Goal: Browse casually: Explore the website without a specific task or goal

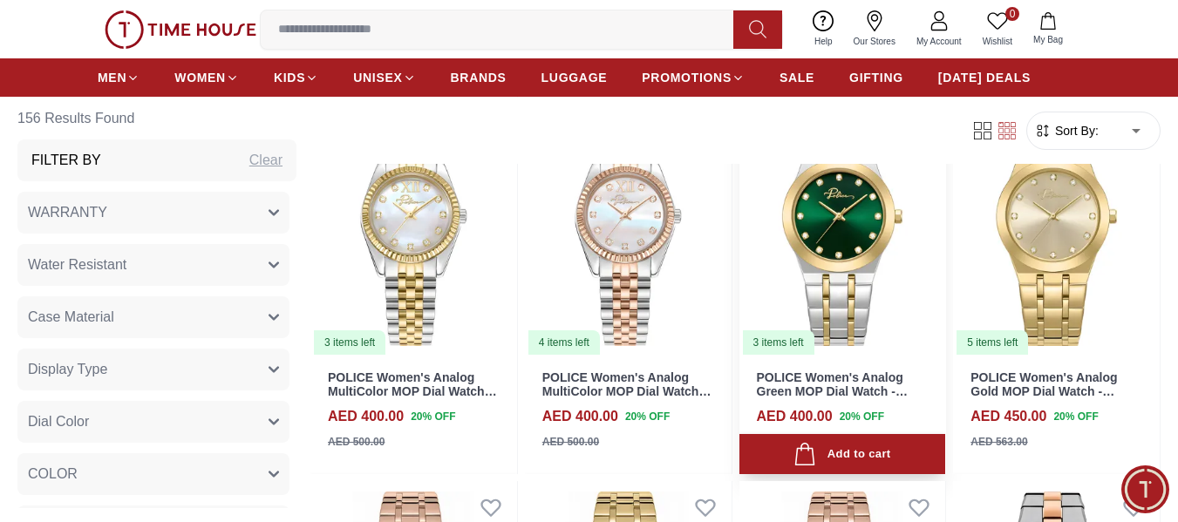
scroll to position [1744, 0]
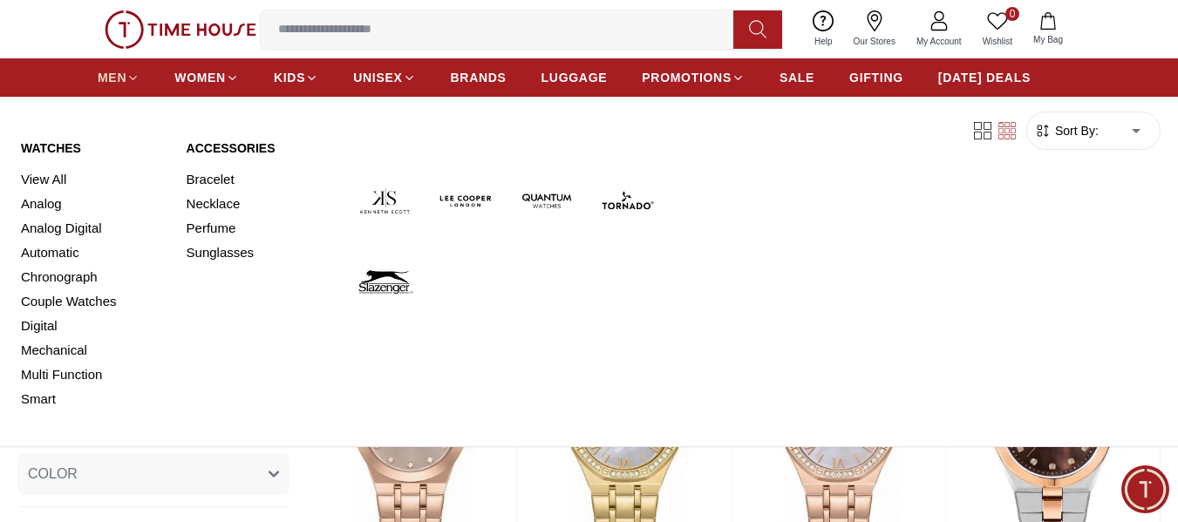
click at [114, 81] on span "MEN" at bounding box center [112, 77] width 29 height 17
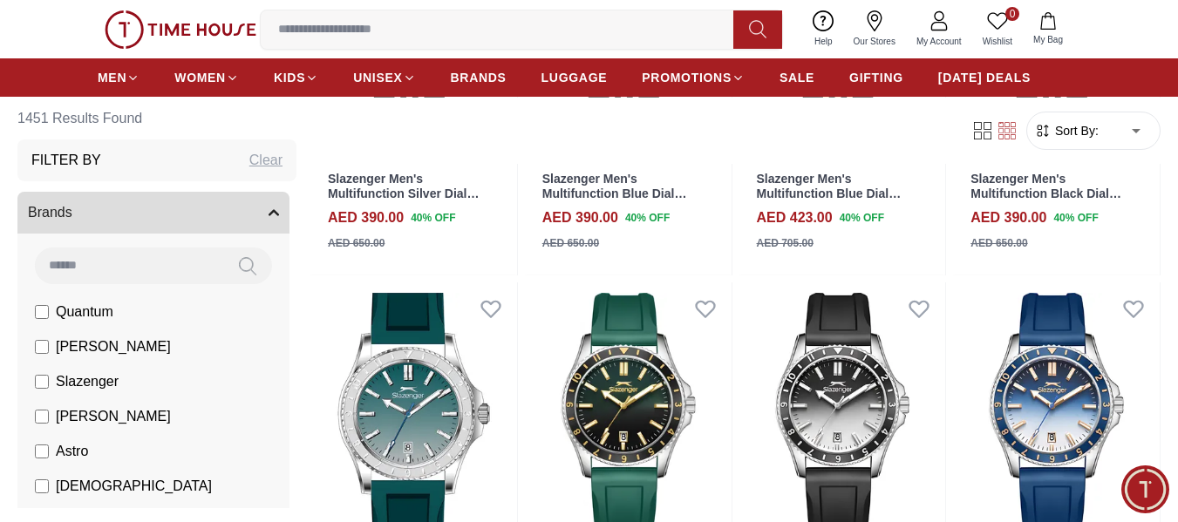
scroll to position [1657, 0]
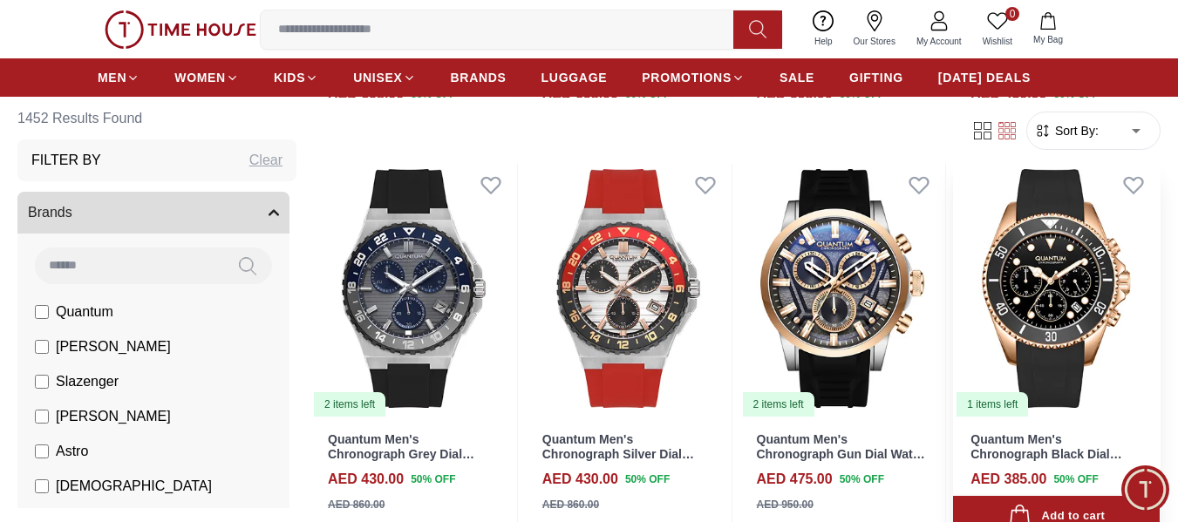
scroll to position [2790, 0]
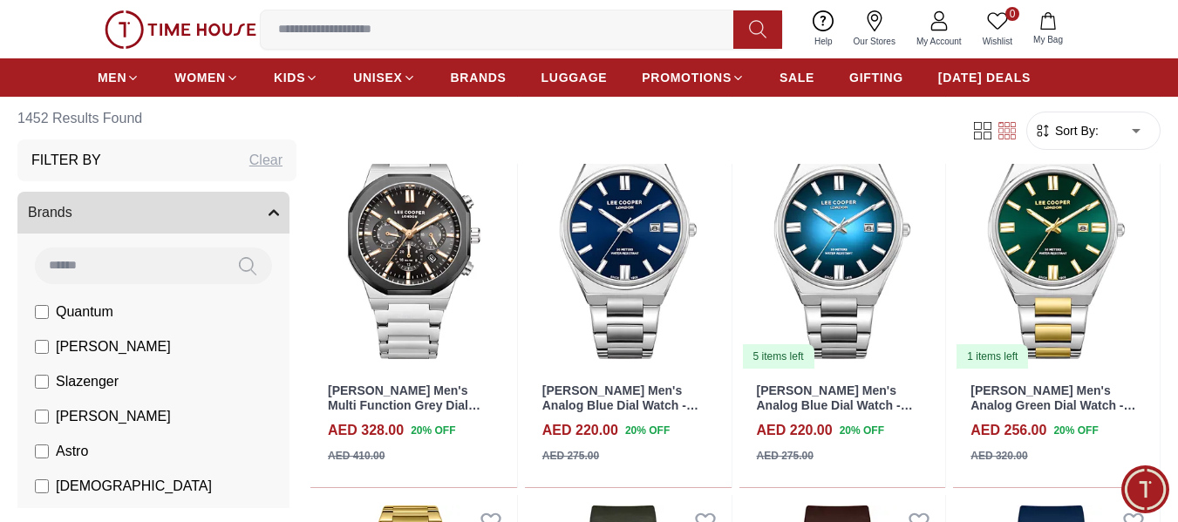
scroll to position [4447, 0]
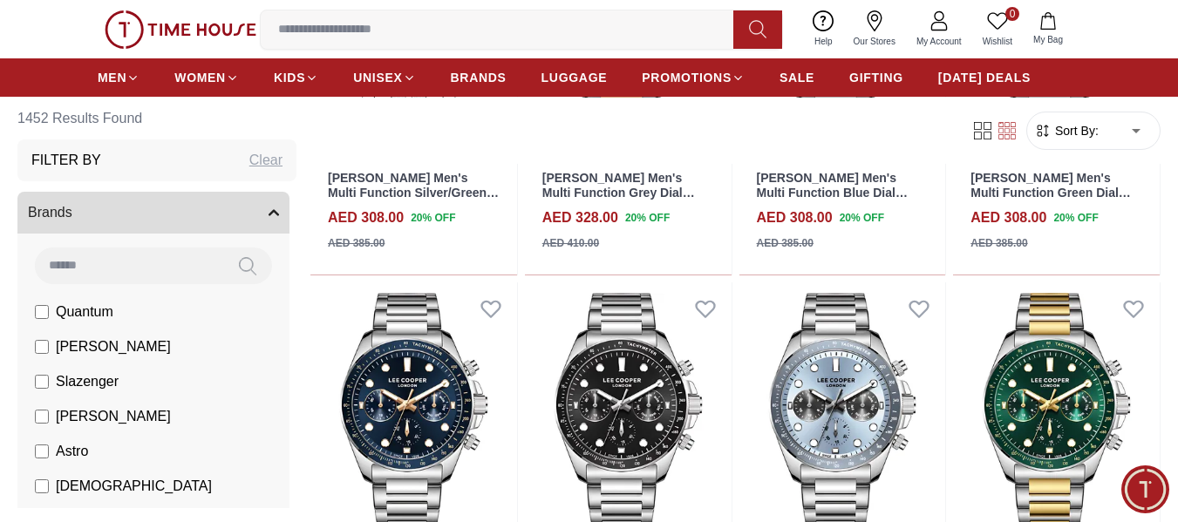
scroll to position [8895, 0]
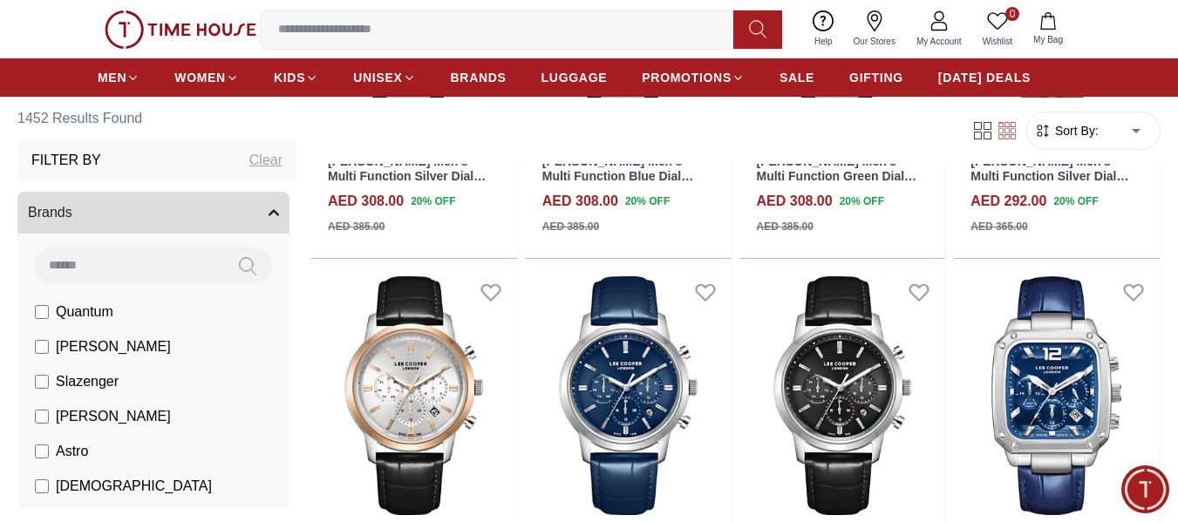
scroll to position [10464, 0]
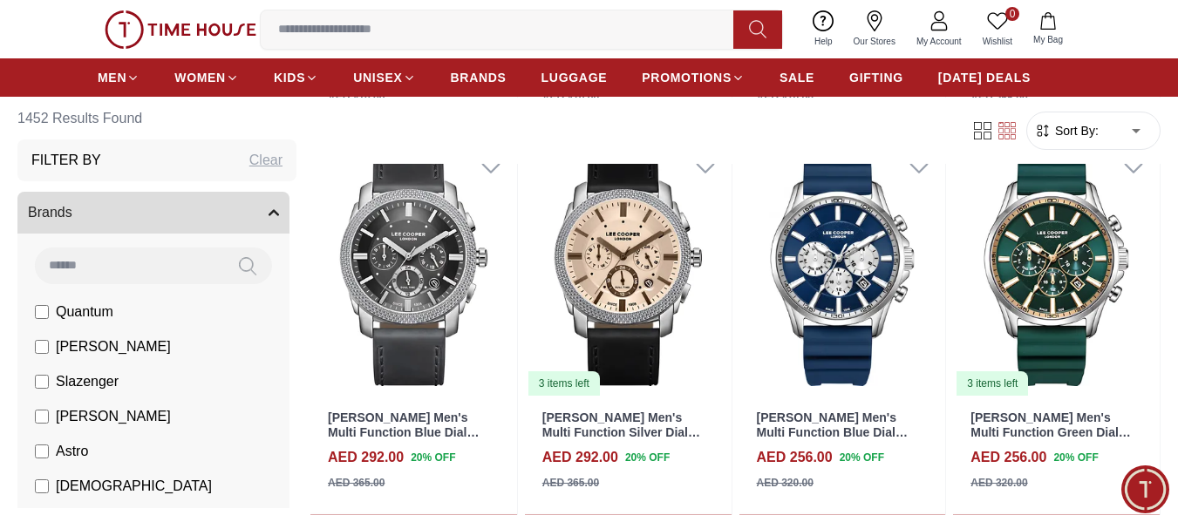
scroll to position [11685, 0]
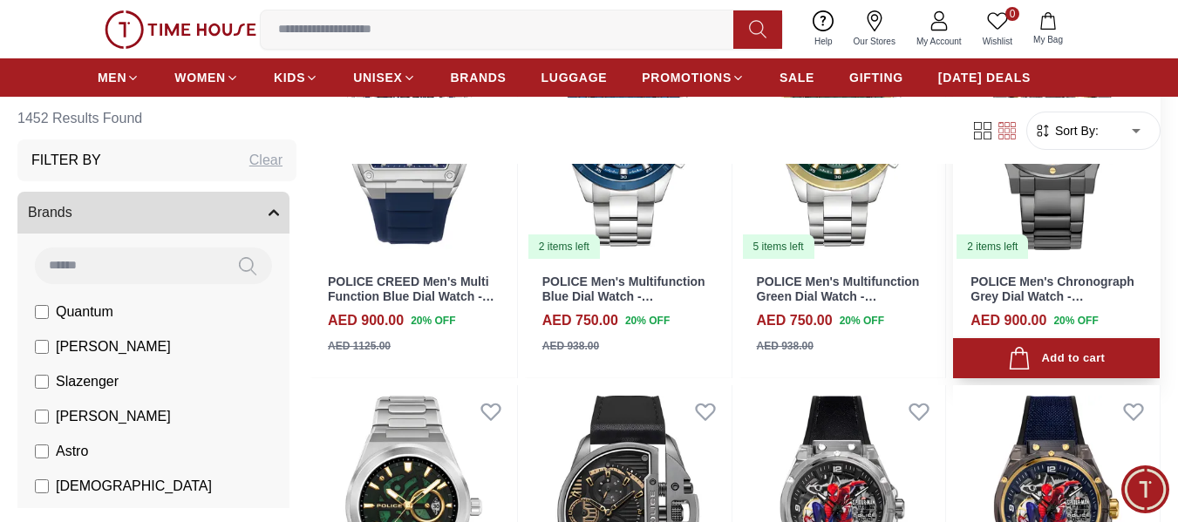
scroll to position [16937, 0]
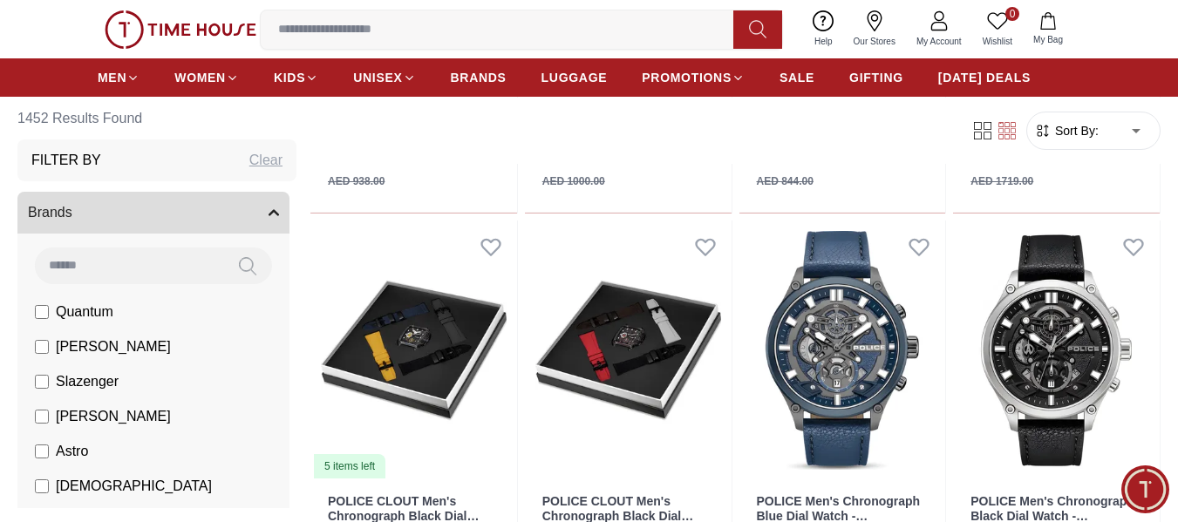
scroll to position [18979, 0]
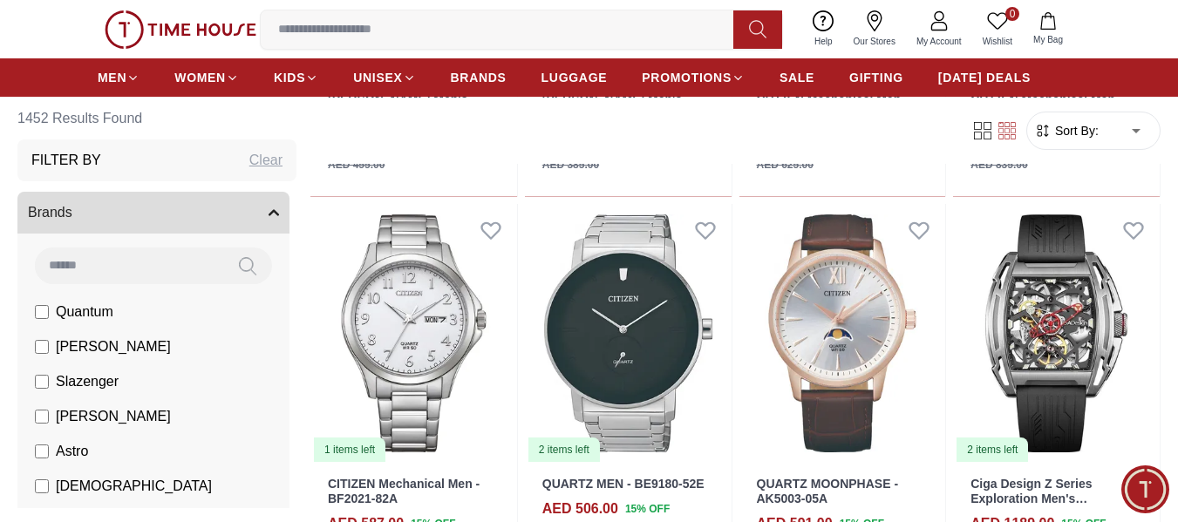
scroll to position [20917, 0]
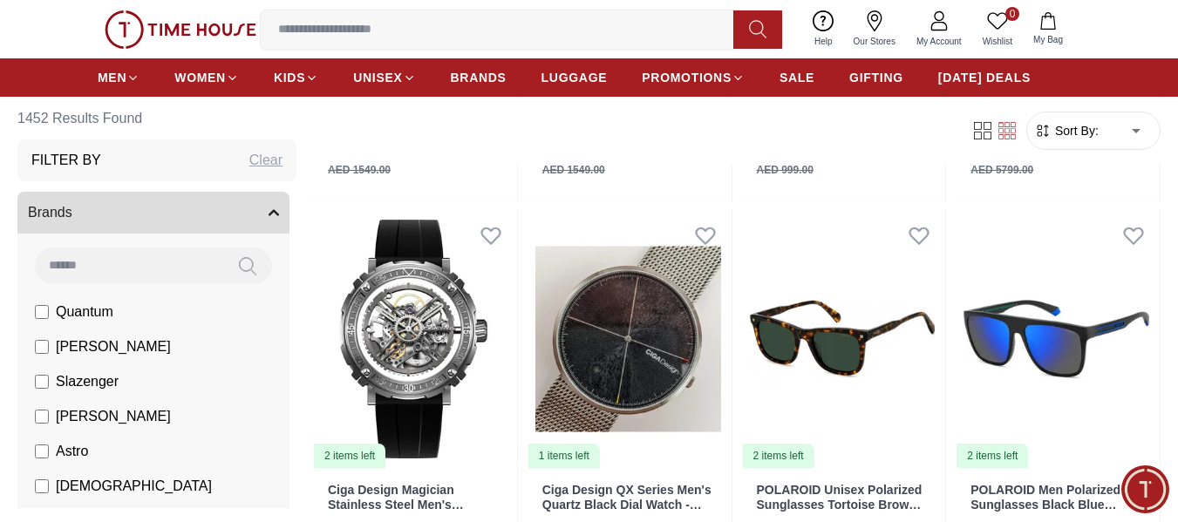
scroll to position [22825, 0]
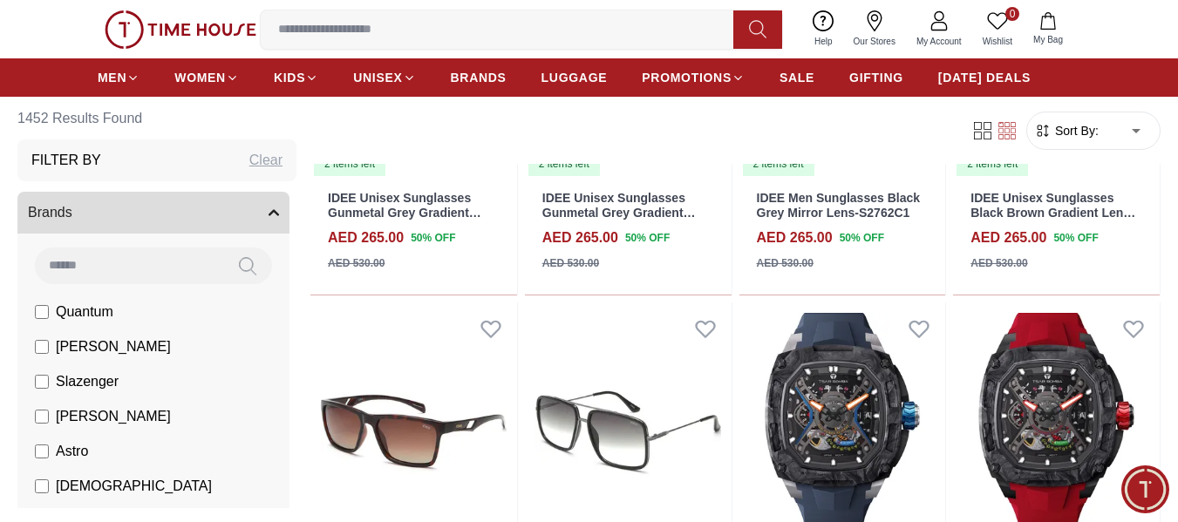
scroll to position [24676, 0]
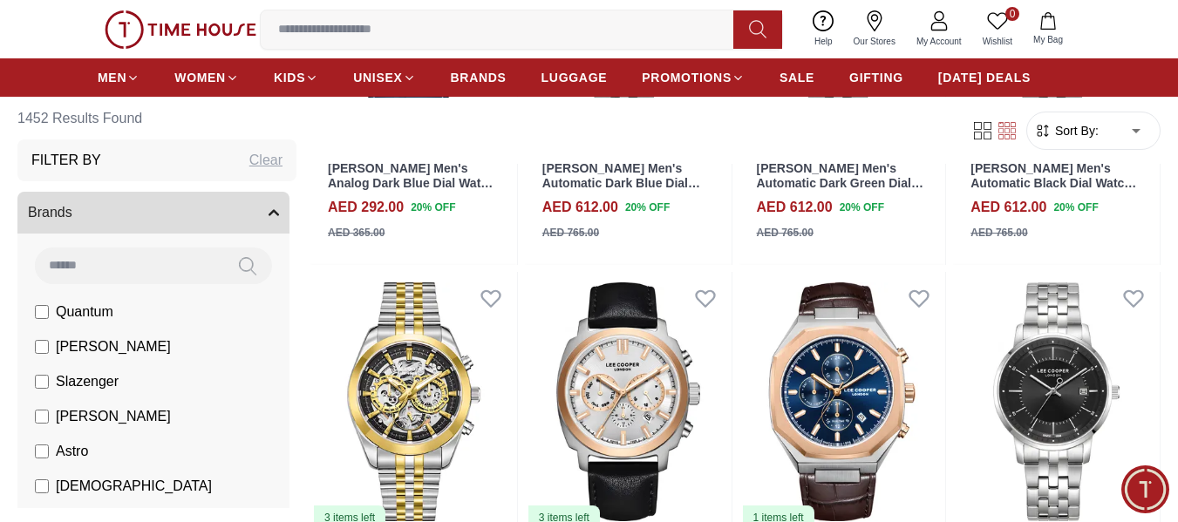
scroll to position [26620, 0]
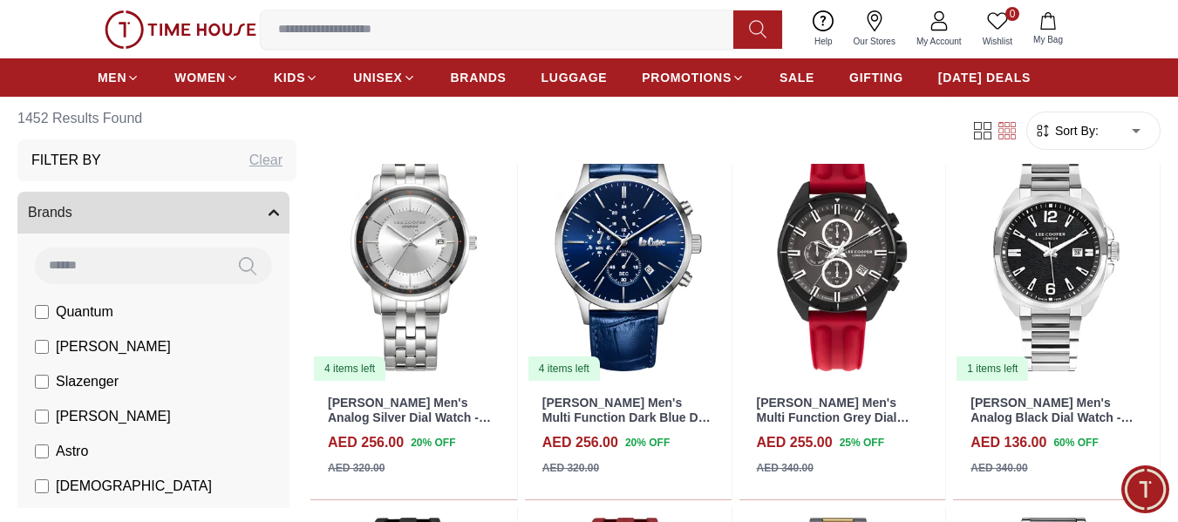
scroll to position [27207, 0]
